Goal: Feedback & Contribution: Submit feedback/report problem

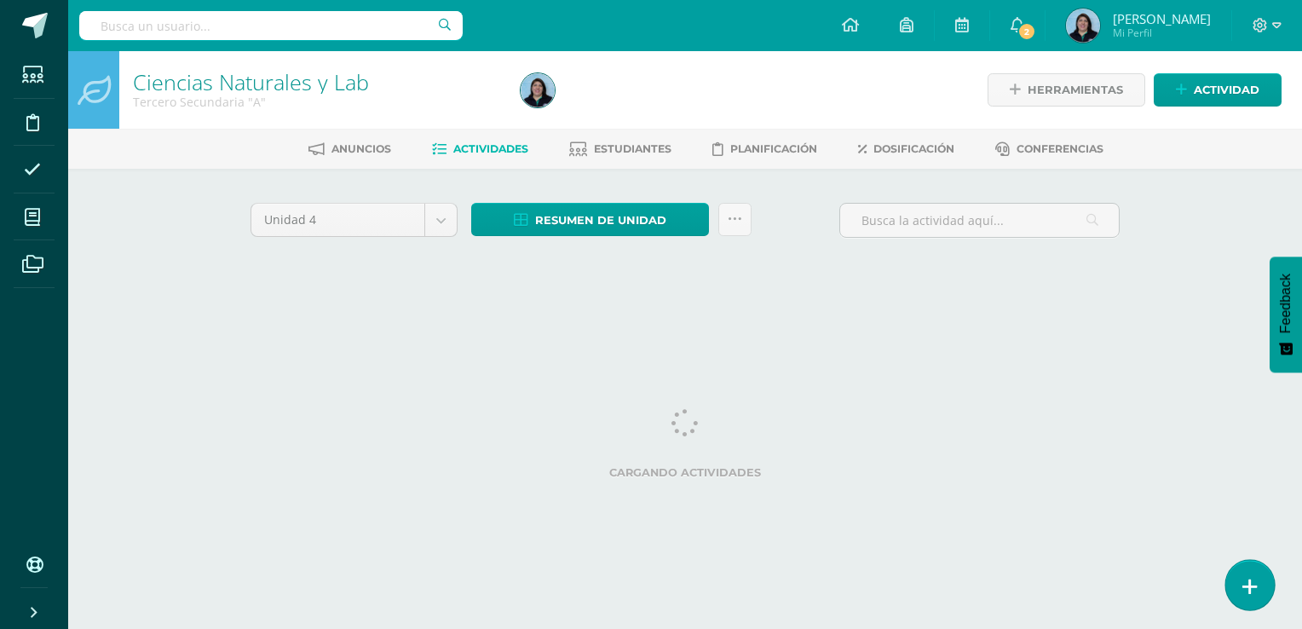
click at [1251, 585] on icon at bounding box center [1249, 587] width 15 height 20
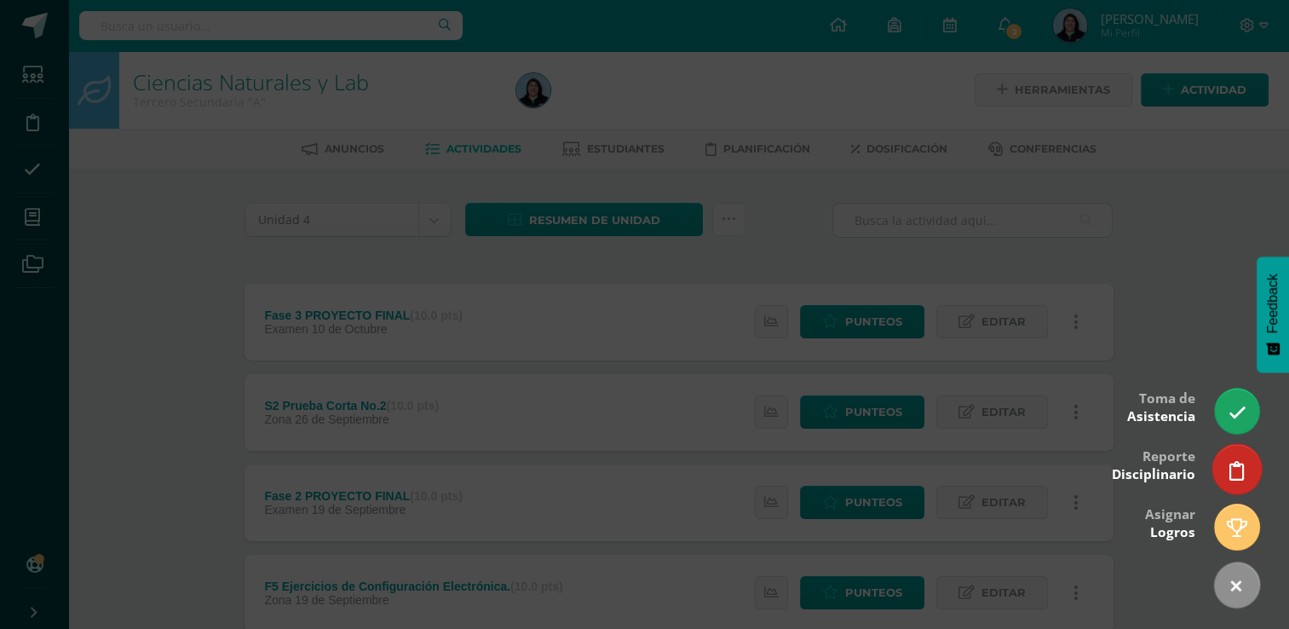
click at [1231, 464] on icon at bounding box center [1236, 471] width 15 height 20
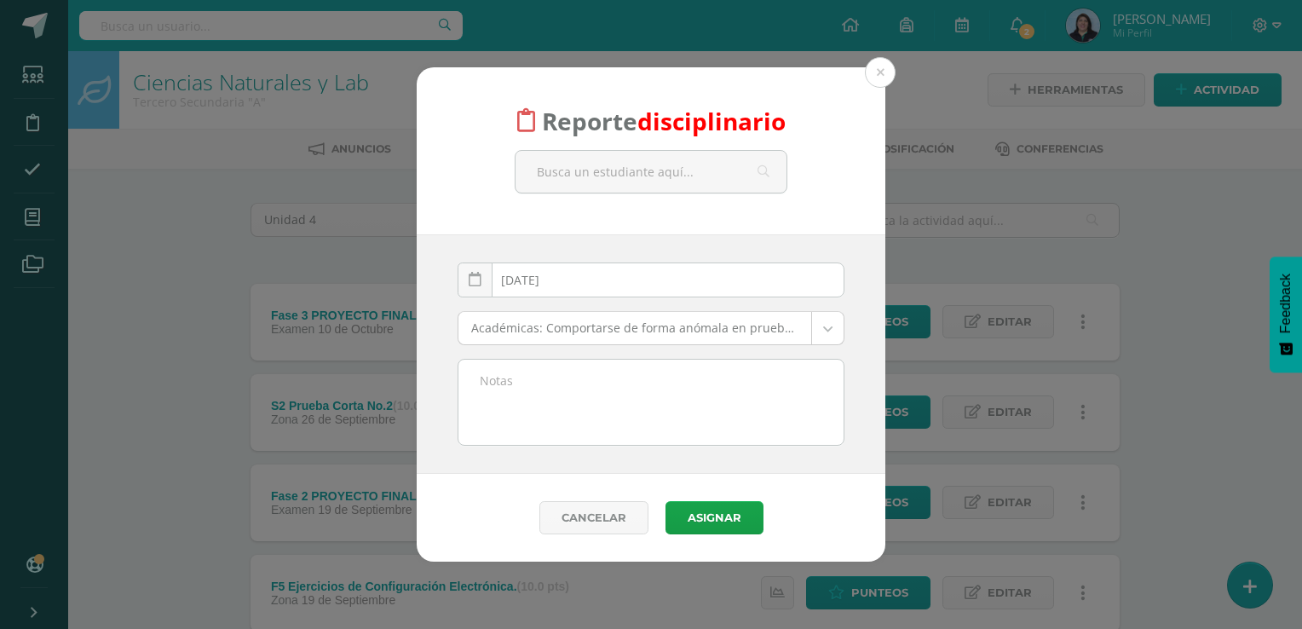
click at [1227, 464] on div "Reporte disciplinario 2025-09-11 September, 2025 Mo Tu We Th Fr Sa Su 1 2 3 4 5…" at bounding box center [651, 314] width 1288 height 495
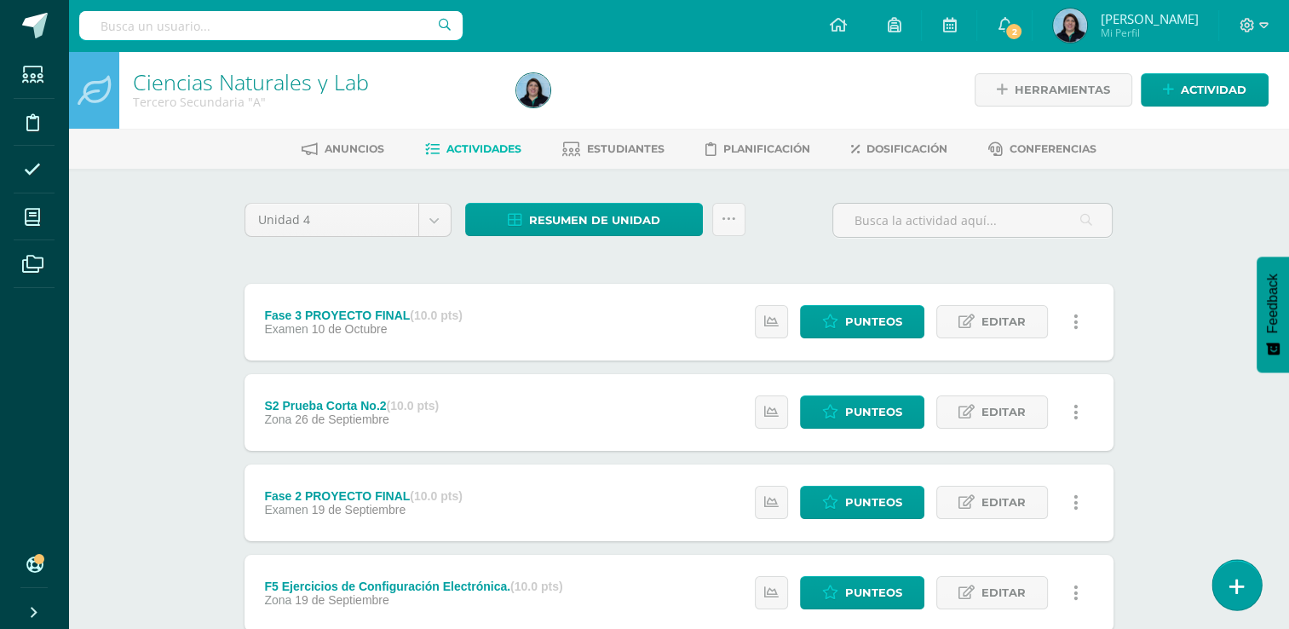
click at [1243, 587] on link at bounding box center [1236, 584] width 49 height 49
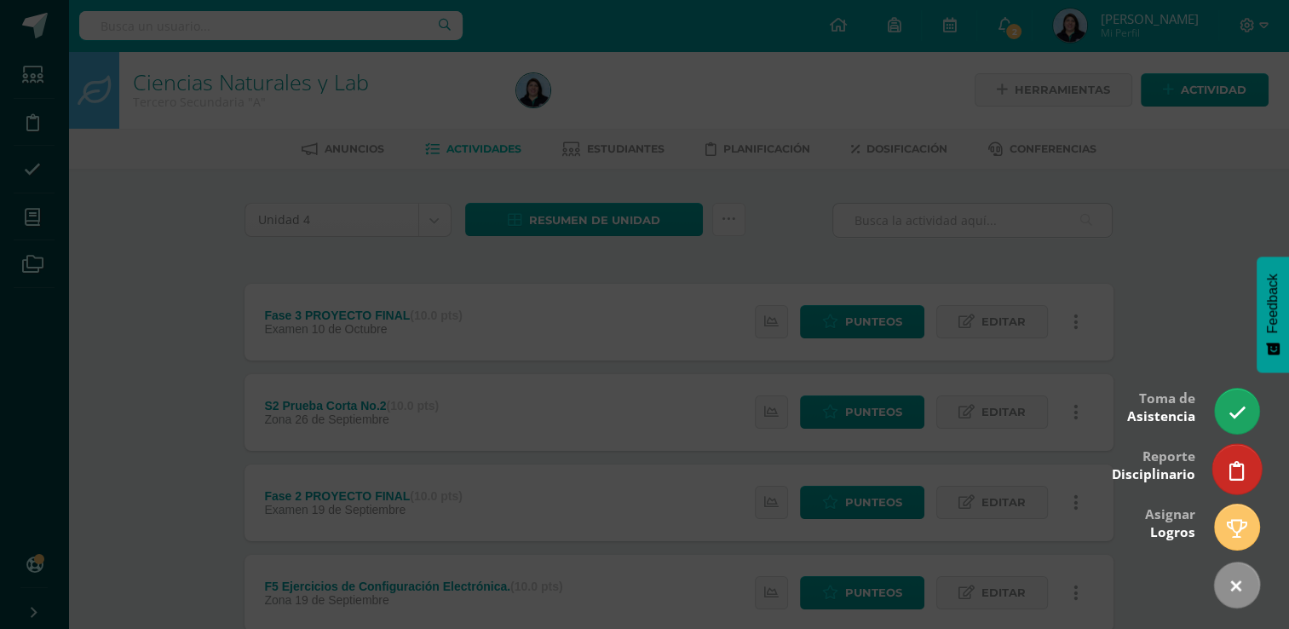
click at [1238, 472] on icon at bounding box center [1236, 471] width 15 height 20
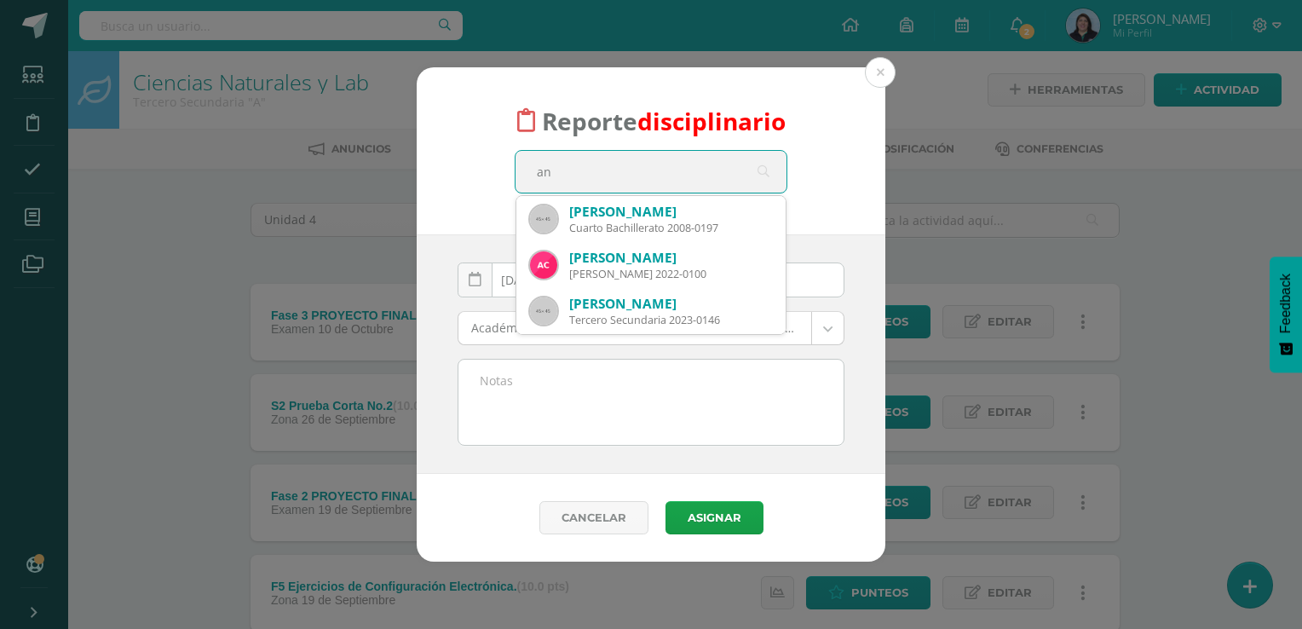
type input "a"
type input "carlos andre"
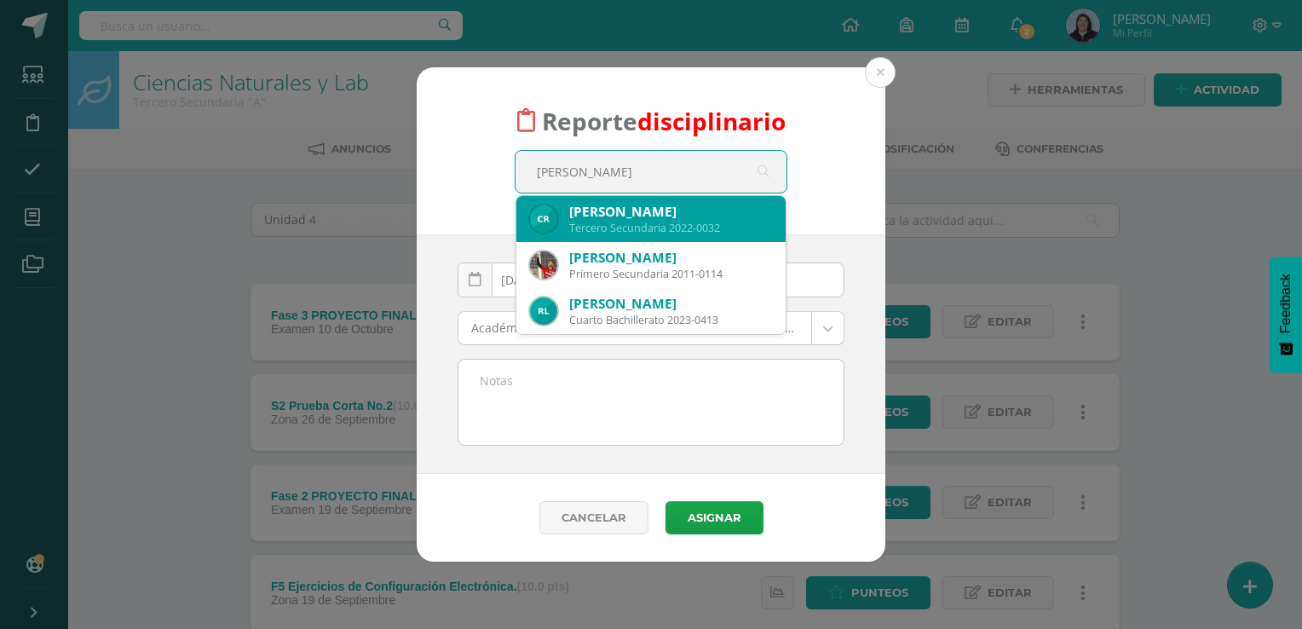
click at [682, 222] on div "Tercero Secundaria 2022-0032" at bounding box center [670, 228] width 203 height 14
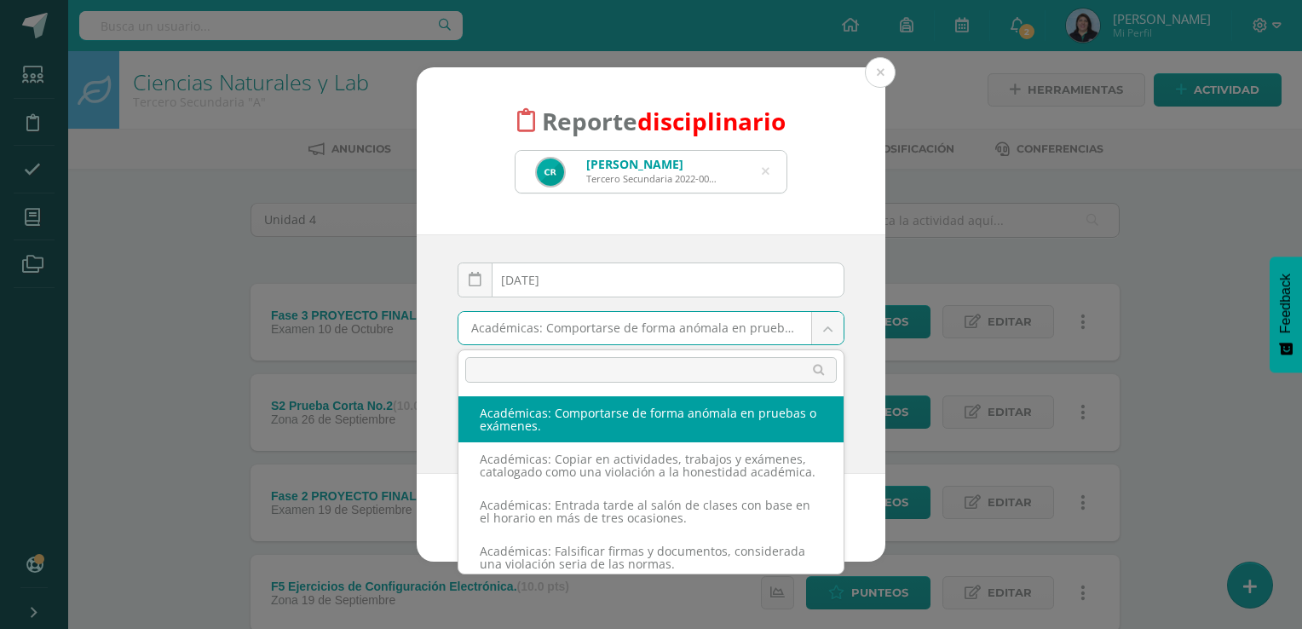
click at [832, 325] on body "Reporte disciplinario Carlos Andrés Rosales Rodas Tercero Secundaria 2022-0032 …" at bounding box center [651, 640] width 1302 height 1281
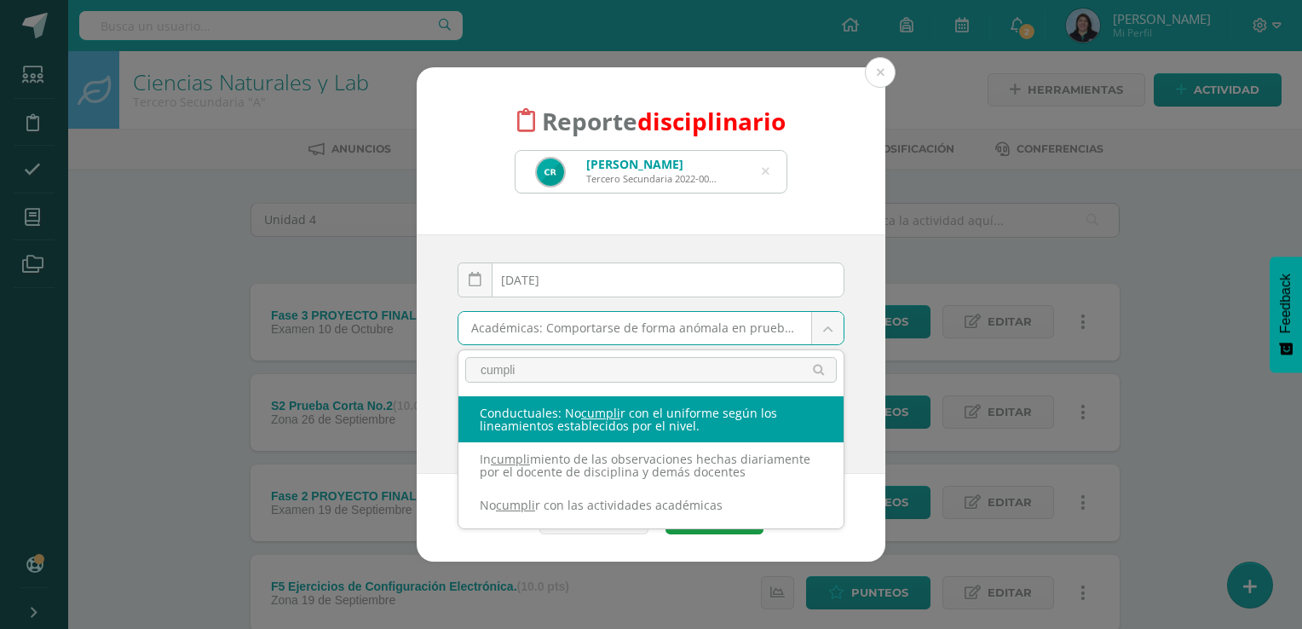
type input "cumpli"
select select "37"
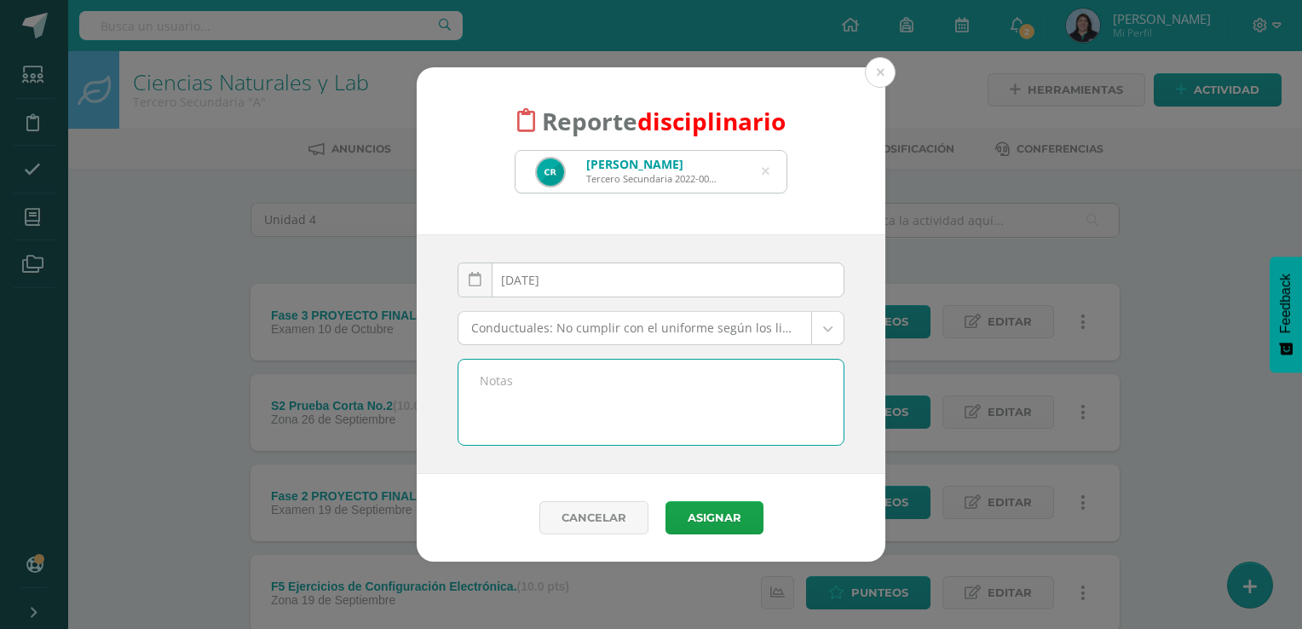
click at [520, 380] on textarea at bounding box center [650, 402] width 385 height 85
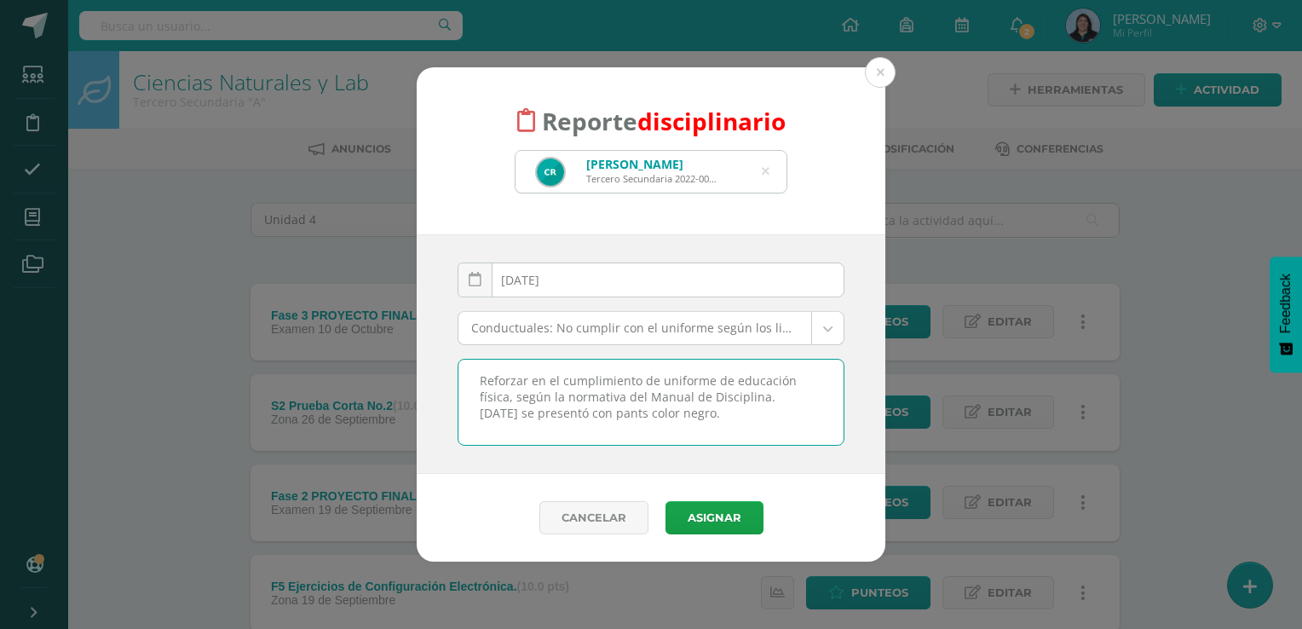
click at [728, 412] on textarea "Reforzar en el cumplimiento de uniforme de educación física, según la normativa…" at bounding box center [650, 402] width 385 height 85
type textarea "Reforzar en el cumplimiento de uniforme de educación física, según la normativa…"
click at [719, 518] on button "Asignar" at bounding box center [714, 517] width 98 height 33
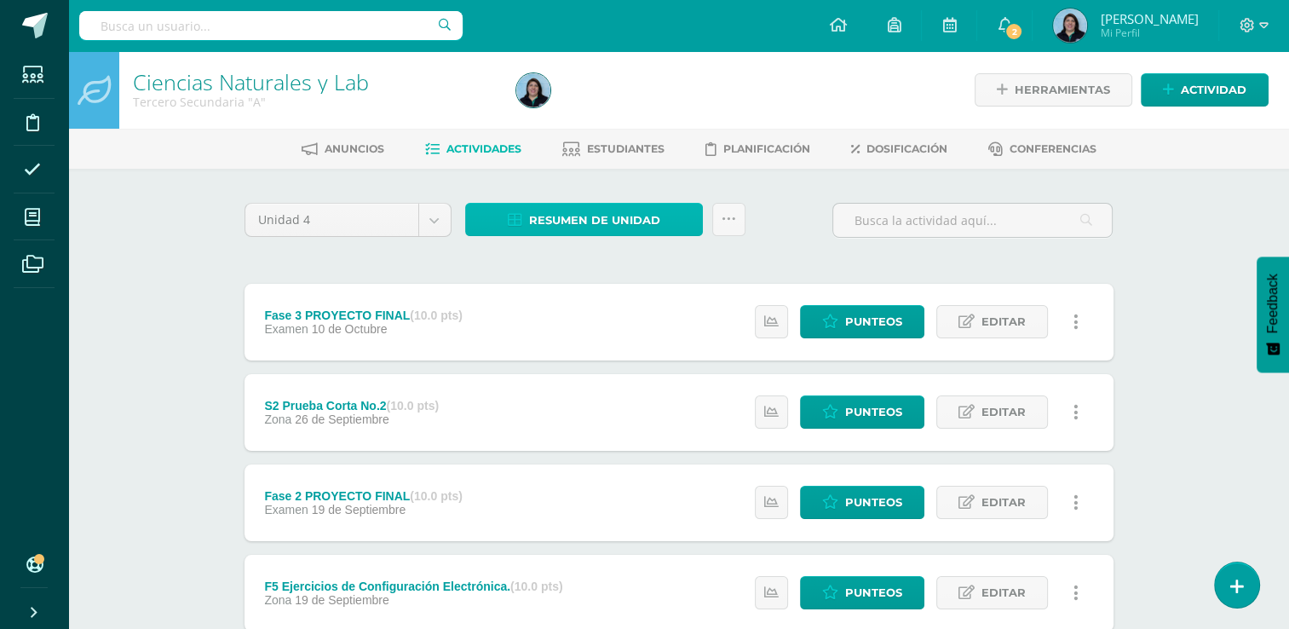
click at [620, 225] on span "Resumen de unidad" at bounding box center [594, 220] width 131 height 32
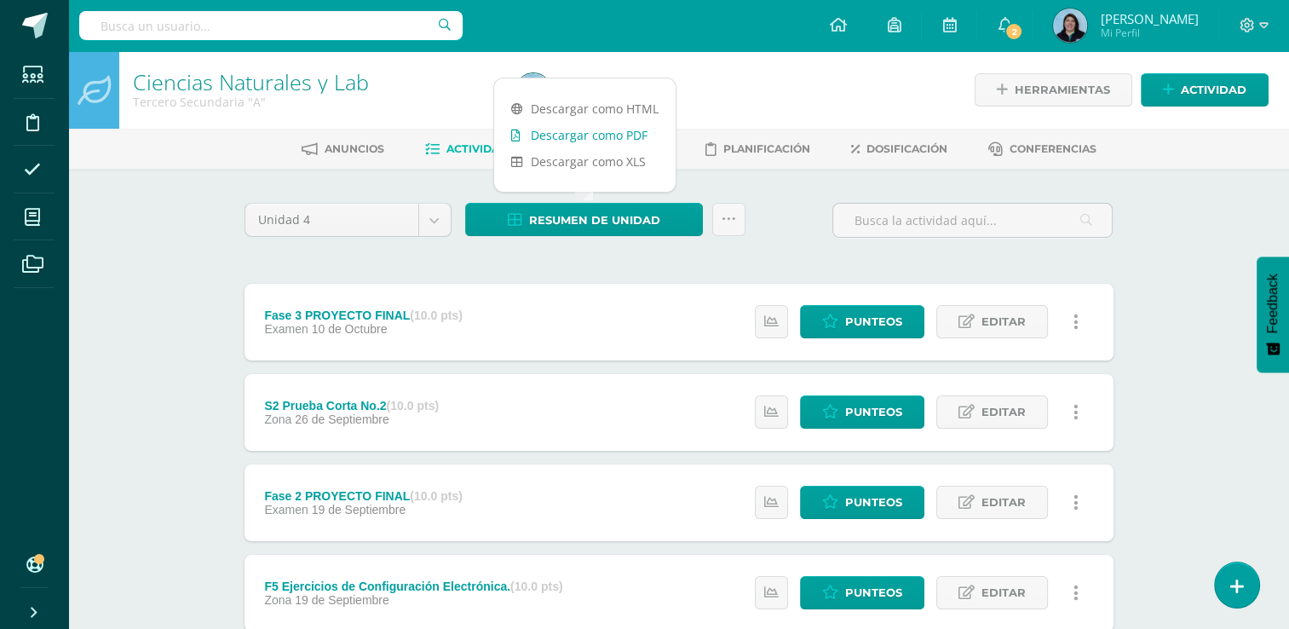
click at [598, 136] on link "Descargar como PDF" at bounding box center [584, 135] width 181 height 26
